Goal: Register for event/course

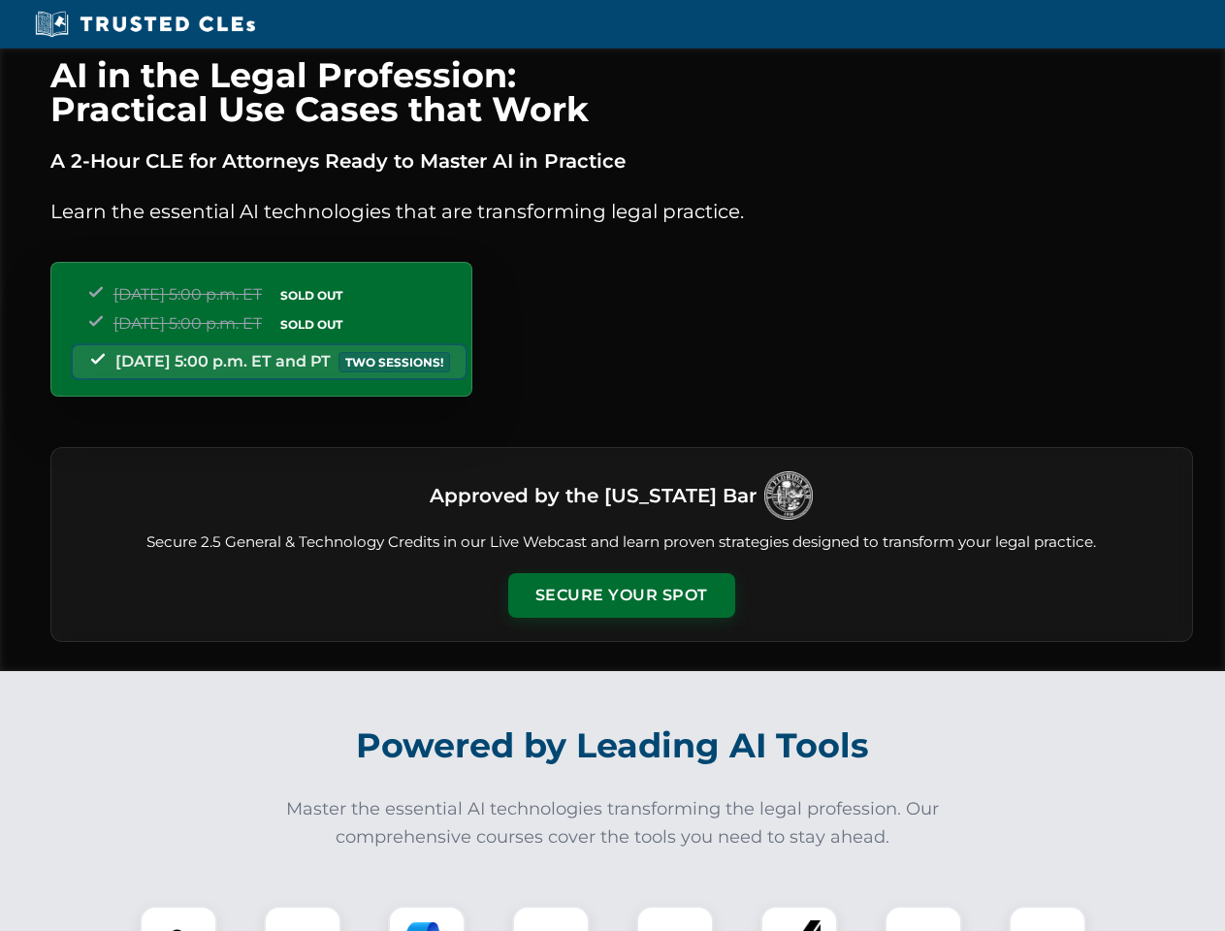
click at [621, 596] on button "Secure Your Spot" at bounding box center [621, 595] width 227 height 45
click at [179, 919] on img at bounding box center [178, 945] width 56 height 56
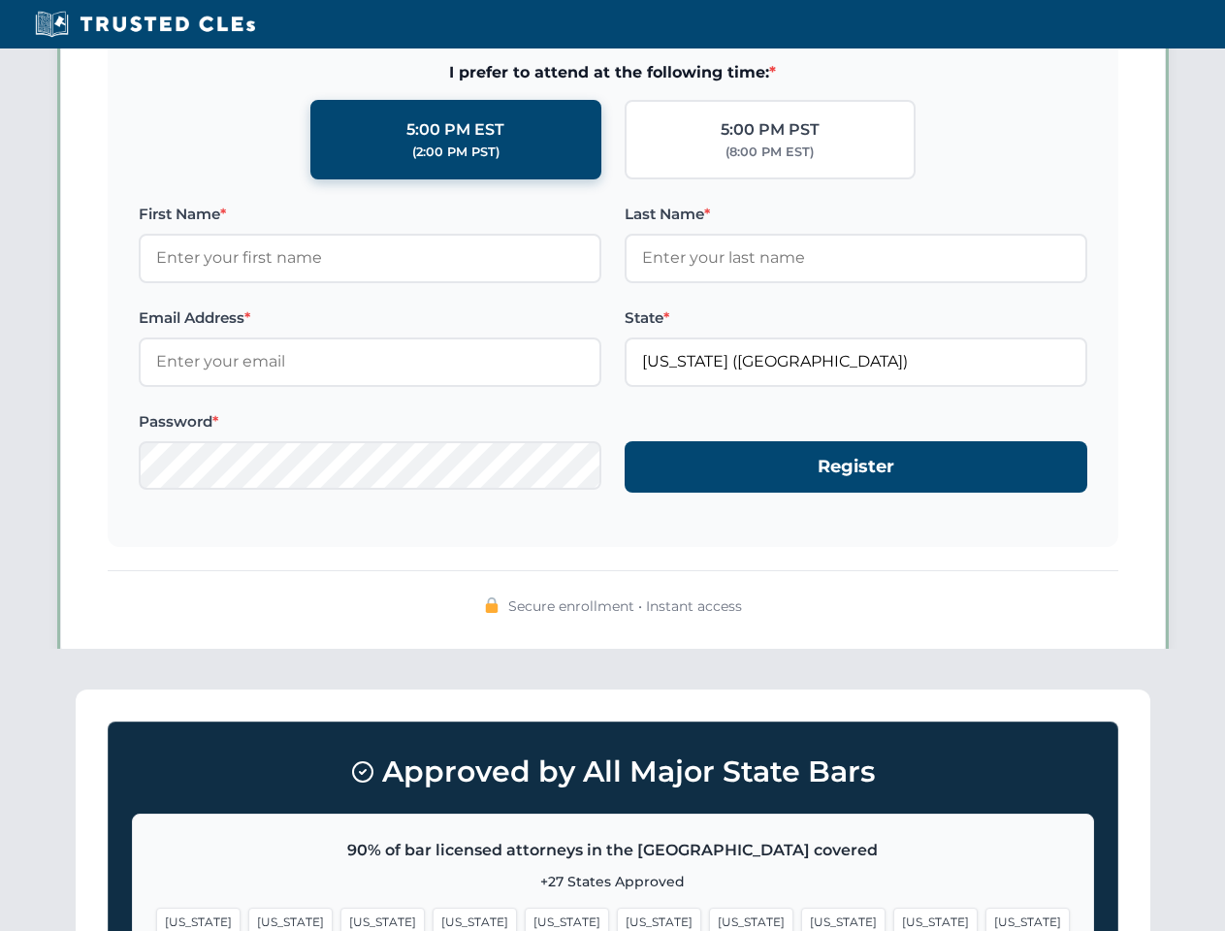
click at [709, 919] on span "[US_STATE]" at bounding box center [751, 922] width 84 height 28
click at [894, 919] on span "[US_STATE]" at bounding box center [936, 922] width 84 height 28
